Goal: Task Accomplishment & Management: Complete application form

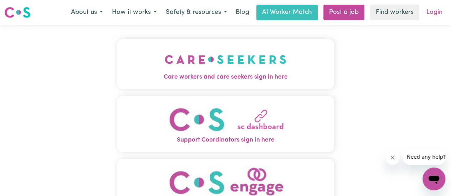
click at [432, 12] on link "Login" at bounding box center [434, 13] width 25 height 16
click at [432, 13] on link "Login" at bounding box center [434, 13] width 25 height 16
click at [436, 14] on link "Login" at bounding box center [434, 13] width 25 height 16
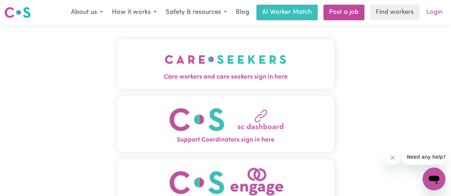
click at [430, 14] on link "Login" at bounding box center [434, 13] width 25 height 16
click at [431, 13] on link "Login" at bounding box center [434, 13] width 25 height 16
click at [438, 12] on link "Login" at bounding box center [434, 13] width 25 height 16
click at [257, 73] on span "Care workers and care seekers sign in here" at bounding box center [225, 77] width 217 height 9
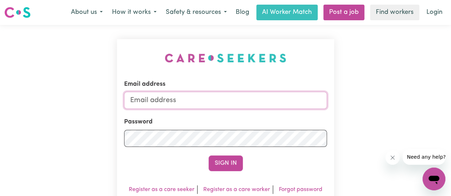
click at [203, 106] on input "Email address" at bounding box center [225, 100] width 203 height 17
click at [210, 103] on input "Email address" at bounding box center [225, 100] width 203 height 17
type input "[EMAIL_ADDRESS][DOMAIN_NAME]"
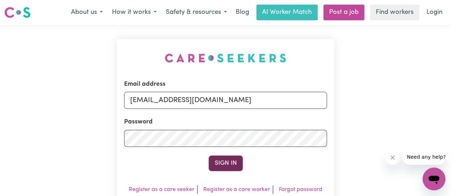
click at [231, 164] on button "Sign In" at bounding box center [226, 164] width 34 height 16
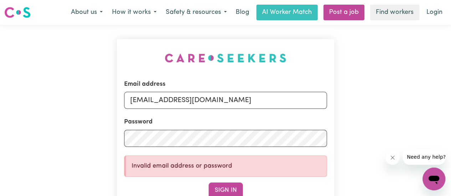
click at [226, 186] on button "Sign In" at bounding box center [226, 191] width 34 height 16
click at [432, 14] on link "Login" at bounding box center [434, 13] width 25 height 16
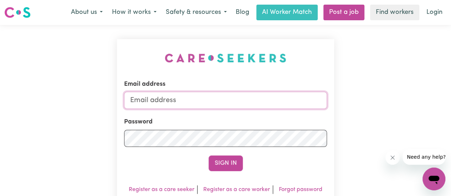
click at [203, 104] on input "Email address" at bounding box center [225, 100] width 203 height 17
type input "[EMAIL_ADDRESS][DOMAIN_NAME]"
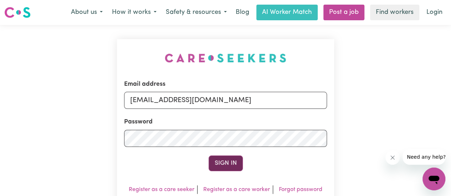
click at [226, 168] on button "Sign In" at bounding box center [226, 164] width 34 height 16
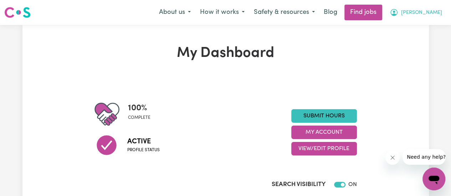
click at [424, 12] on button "Lavina" at bounding box center [416, 12] width 62 height 15
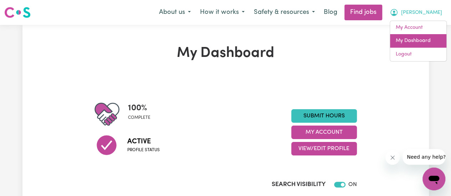
click at [406, 41] on link "My Dashboard" at bounding box center [418, 41] width 56 height 14
click at [415, 42] on link "My Dashboard" at bounding box center [418, 41] width 56 height 14
click at [317, 81] on section "100 % complete Active Profile status Submit Hours My Account View/Edit Profile …" at bounding box center [225, 148] width 262 height 138
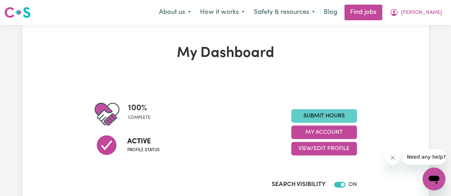
click at [330, 116] on link "Submit Hours" at bounding box center [324, 116] width 66 height 14
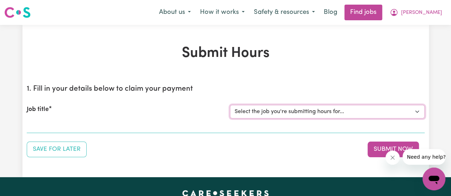
click at [358, 111] on select "Select the job you're submitting hours for... [Anne Loechel] Female Support Wor…" at bounding box center [327, 112] width 195 height 14
select select "11168"
click at [230, 105] on select "Select the job you're submitting hours for... [Anne Loechel] Female Support Wor…" at bounding box center [327, 112] width 195 height 14
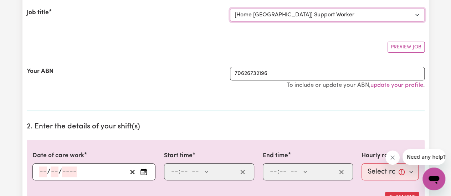
scroll to position [104, 0]
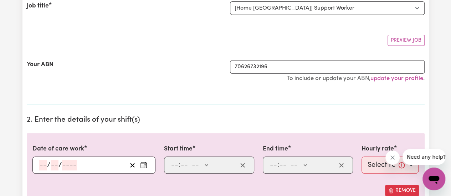
click at [45, 164] on input "number" at bounding box center [43, 165] width 8 height 11
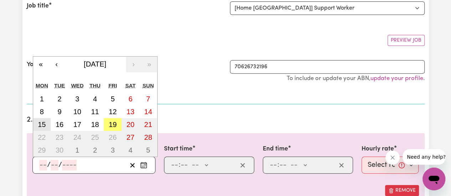
click at [45, 128] on abbr "15" at bounding box center [42, 125] width 8 height 8
type input "2025-09-15"
type input "15"
type input "9"
type input "2025"
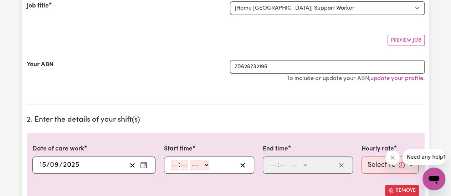
click at [172, 167] on input "number" at bounding box center [175, 165] width 8 height 11
type input "10"
type input "00"
click at [205, 161] on select "-- AM PM" at bounding box center [200, 165] width 19 height 11
select select "am"
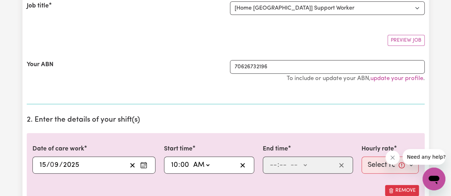
click at [191, 160] on select "-- AM PM" at bounding box center [200, 165] width 19 height 11
type input "10:00"
type input "0"
click at [273, 164] on input "number" at bounding box center [274, 165] width 8 height 11
type input "12"
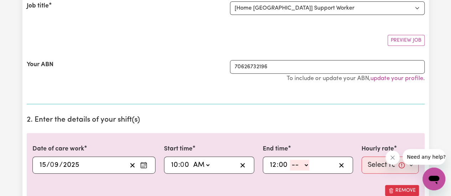
type input "00"
click at [305, 165] on select "-- AM PM" at bounding box center [299, 165] width 19 height 11
select select "am"
click at [290, 160] on select "-- AM PM" at bounding box center [299, 165] width 19 height 11
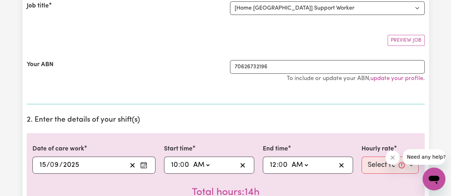
type input "00:00"
type input "0"
click at [417, 168] on select "Select rate... $38.00 (Weekday) $50.00 (Saturday) $60.00 (Sunday) $70.00 (Publi…" at bounding box center [390, 165] width 57 height 17
select select "38-Weekday"
click at [362, 157] on select "Select rate... $38.00 (Weekday) $50.00 (Saturday) $60.00 (Sunday) $70.00 (Publi…" at bounding box center [390, 165] width 57 height 17
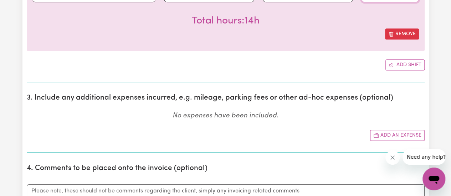
scroll to position [403, 0]
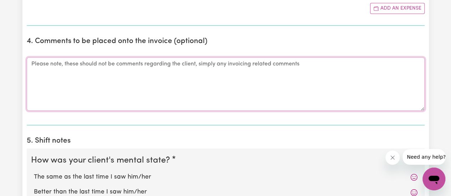
click at [178, 73] on textarea "Comments" at bounding box center [226, 83] width 398 height 53
type textarea "Q"
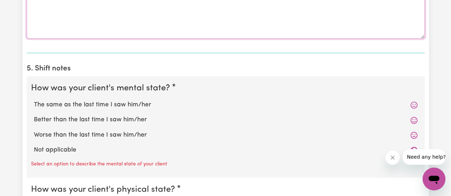
scroll to position [508, 0]
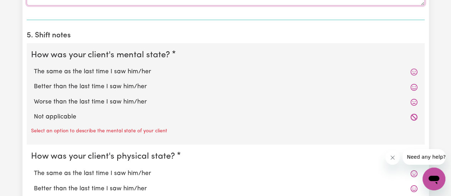
type textarea "Weekday meeting"
click at [56, 115] on label "Not applicable" at bounding box center [226, 117] width 384 height 9
click at [34, 113] on input "Not applicable" at bounding box center [34, 112] width 0 height 0
radio input "true"
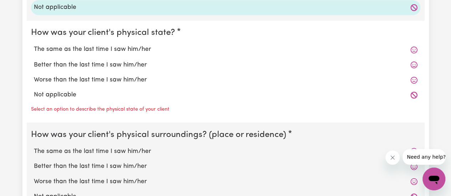
scroll to position [634, 0]
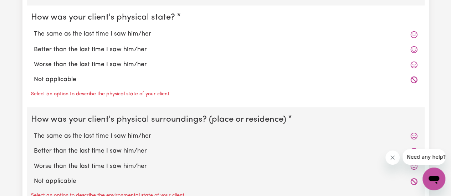
click at [46, 82] on label "Not applicable" at bounding box center [226, 79] width 384 height 9
click at [34, 75] on input "Not applicable" at bounding box center [34, 75] width 0 height 0
radio input "true"
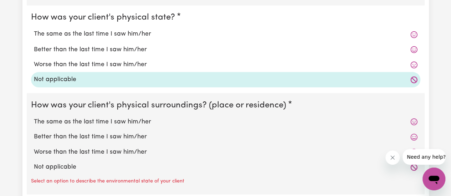
click at [55, 164] on label "Not applicable" at bounding box center [226, 167] width 384 height 9
click at [34, 163] on input "Not applicable" at bounding box center [34, 162] width 0 height 0
radio input "true"
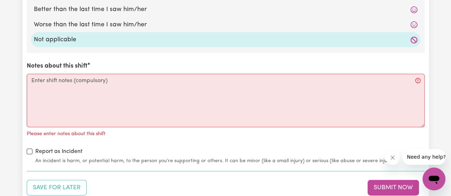
scroll to position [795, 0]
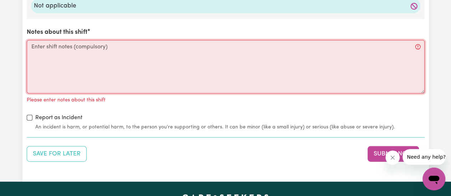
click at [170, 60] on textarea "Notes about this shift" at bounding box center [226, 66] width 398 height 53
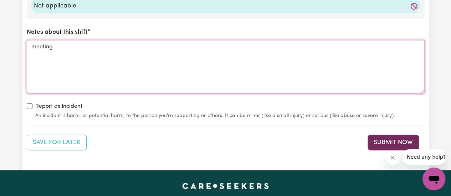
type textarea "meeting"
click at [395, 139] on button "Submit Now" at bounding box center [393, 143] width 51 height 16
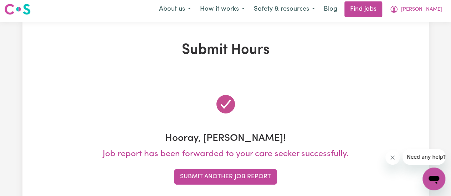
scroll to position [0, 0]
